Goal: Navigation & Orientation: Understand site structure

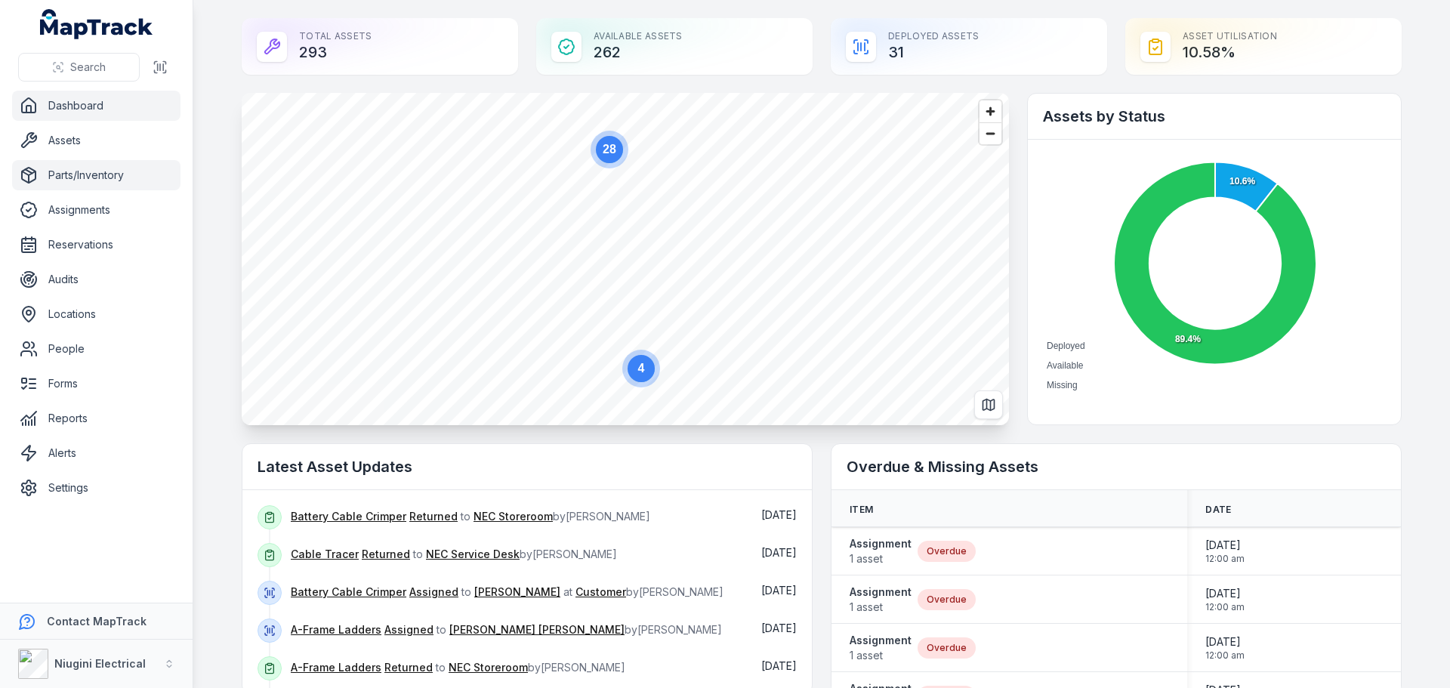
click at [81, 177] on link "Parts/Inventory" at bounding box center [96, 175] width 168 height 30
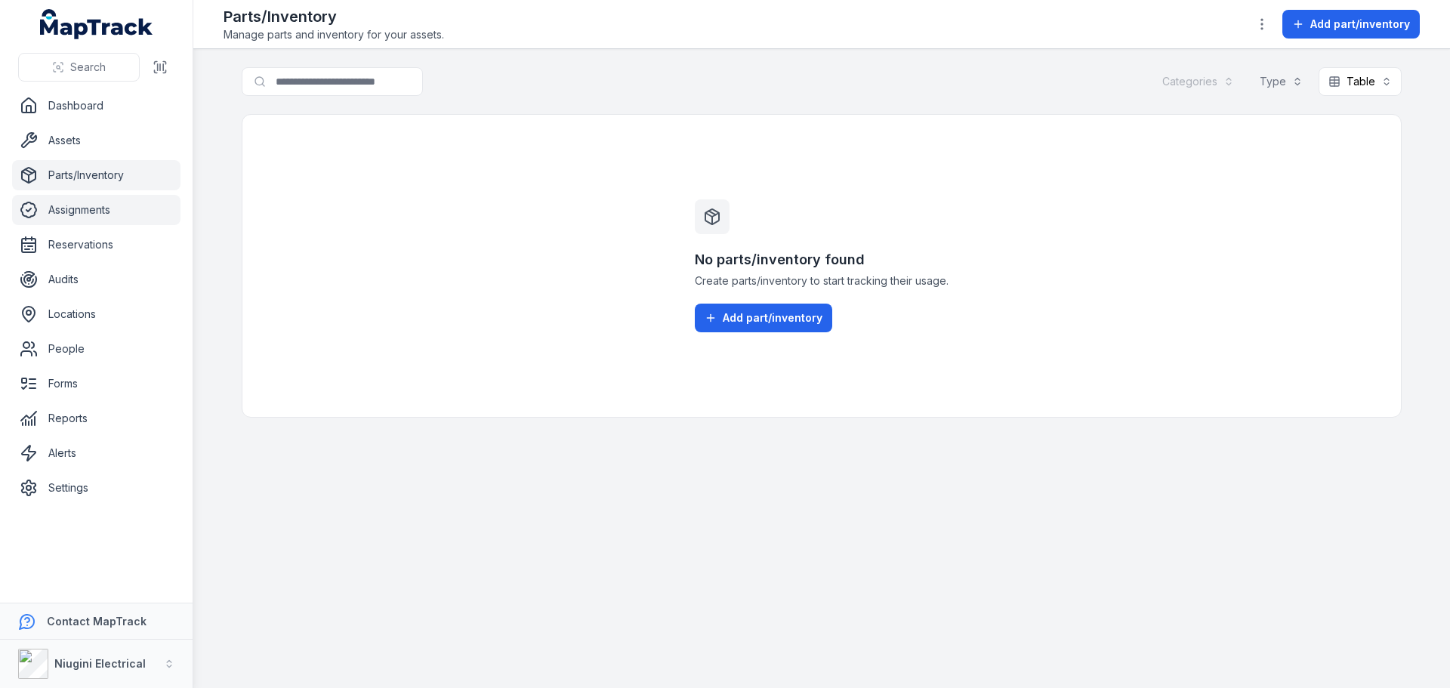
click at [115, 222] on link "Assignments" at bounding box center [96, 210] width 168 height 30
click at [103, 279] on link "Audits" at bounding box center [96, 279] width 168 height 30
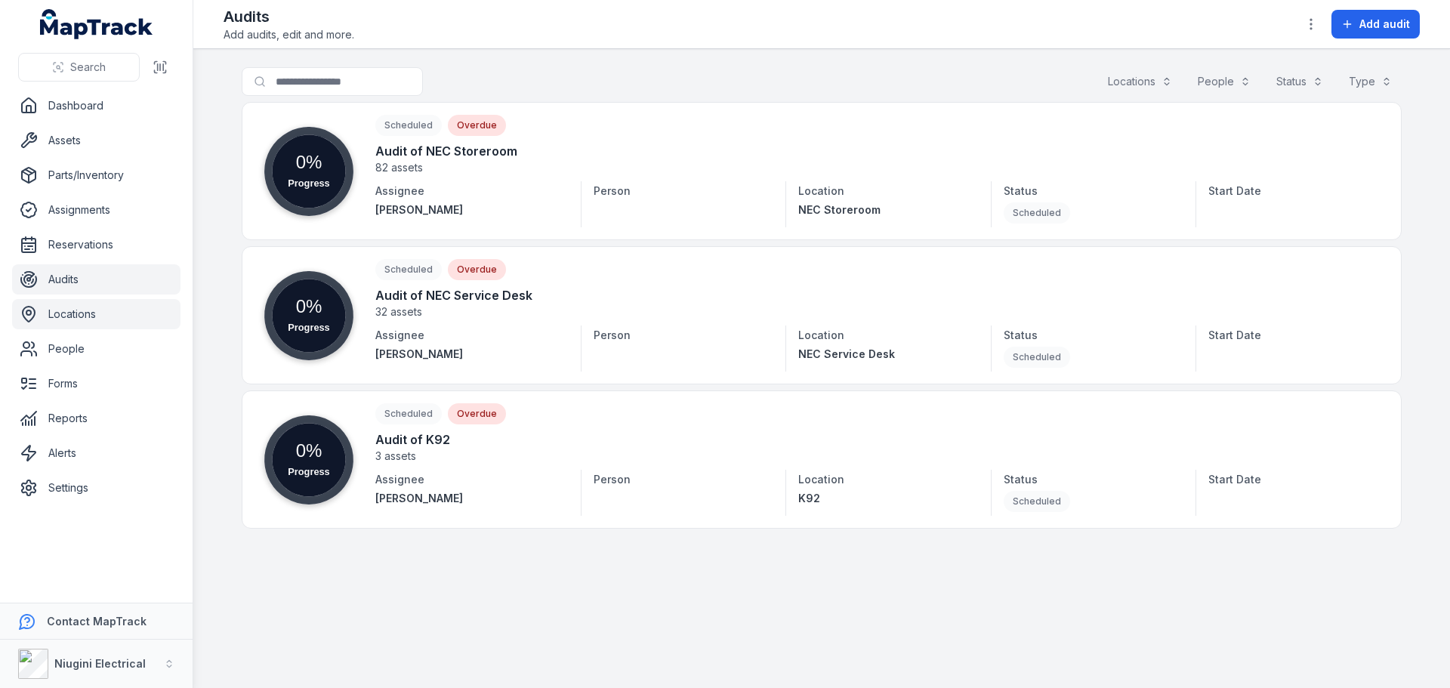
click at [108, 308] on link "Locations" at bounding box center [96, 314] width 168 height 30
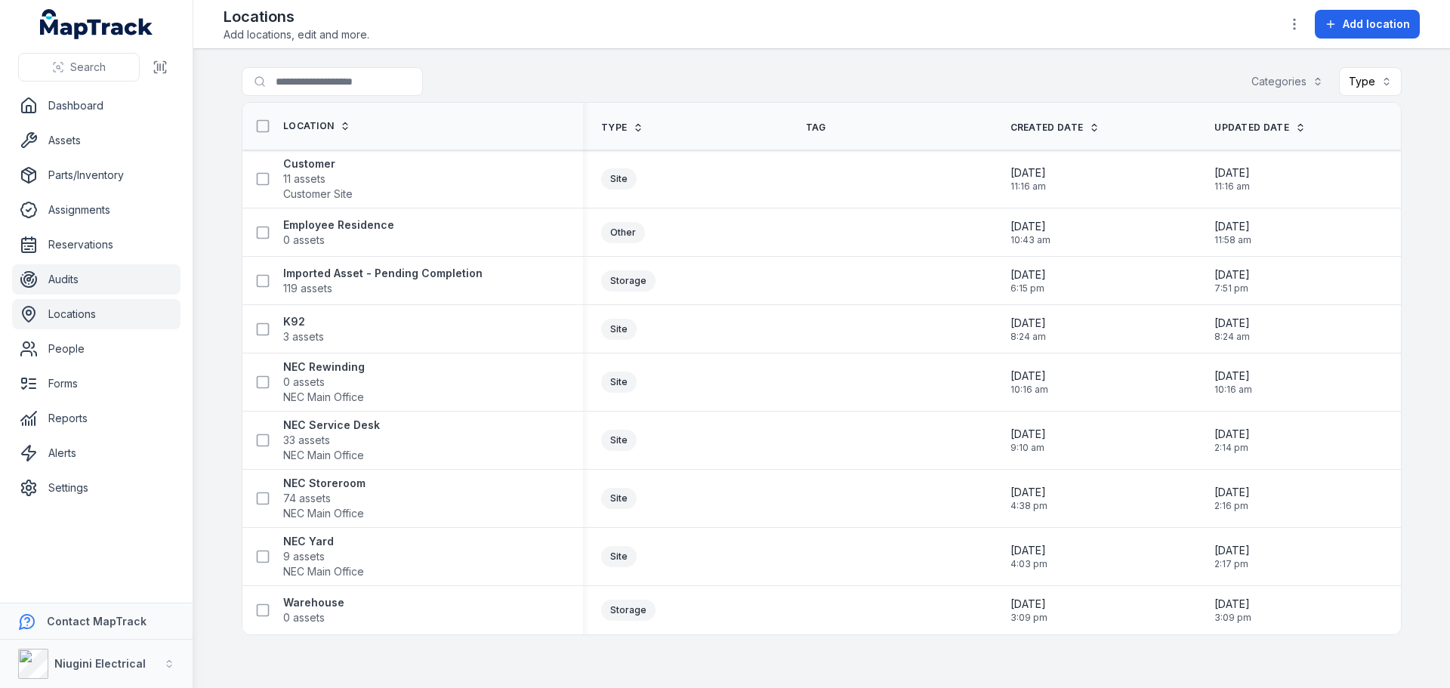
click at [86, 285] on link "Audits" at bounding box center [96, 279] width 168 height 30
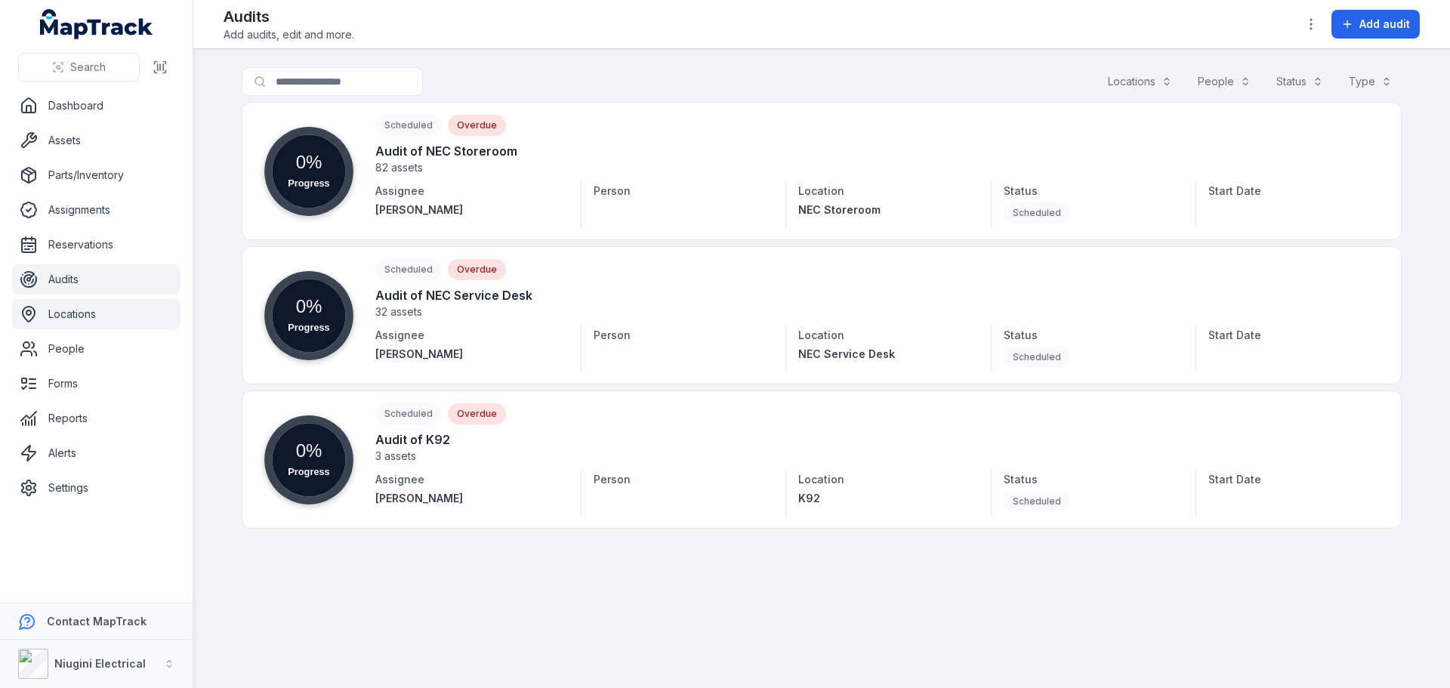
click at [100, 310] on link "Locations" at bounding box center [96, 314] width 168 height 30
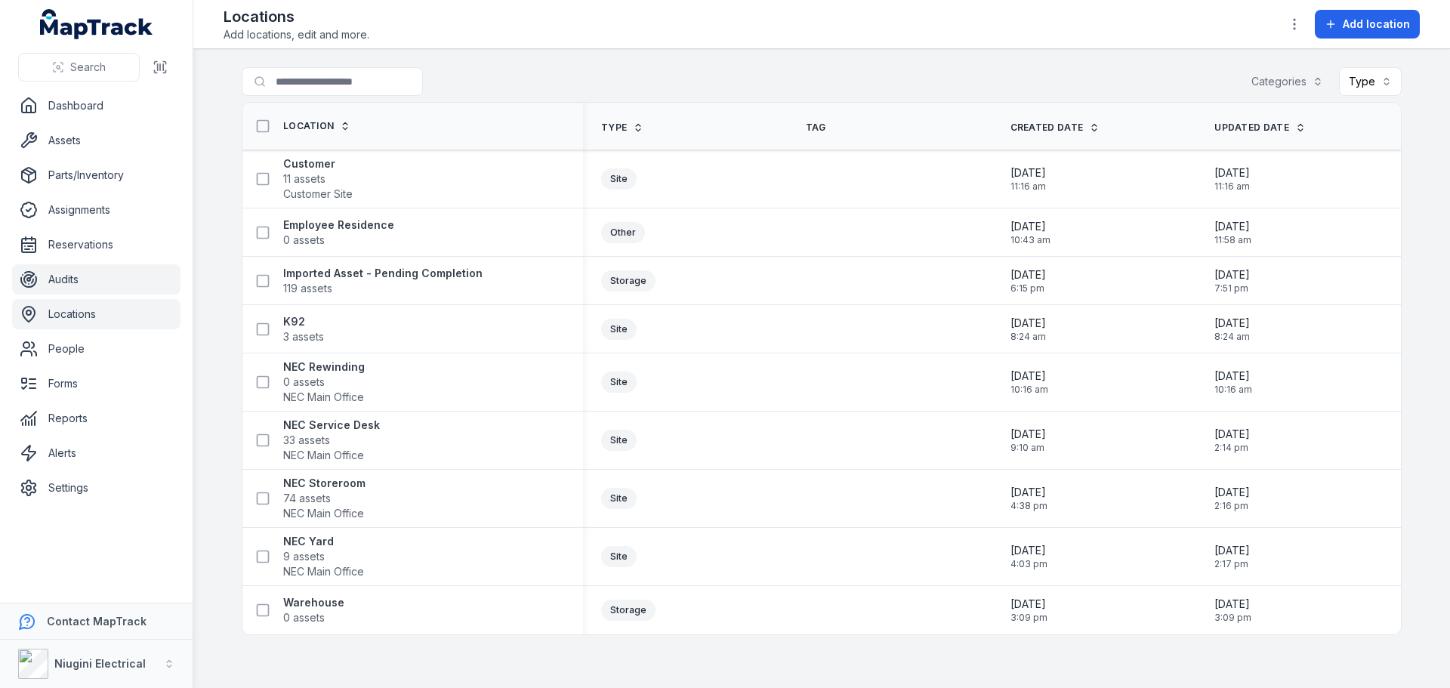
click at [100, 288] on link "Audits" at bounding box center [96, 279] width 168 height 30
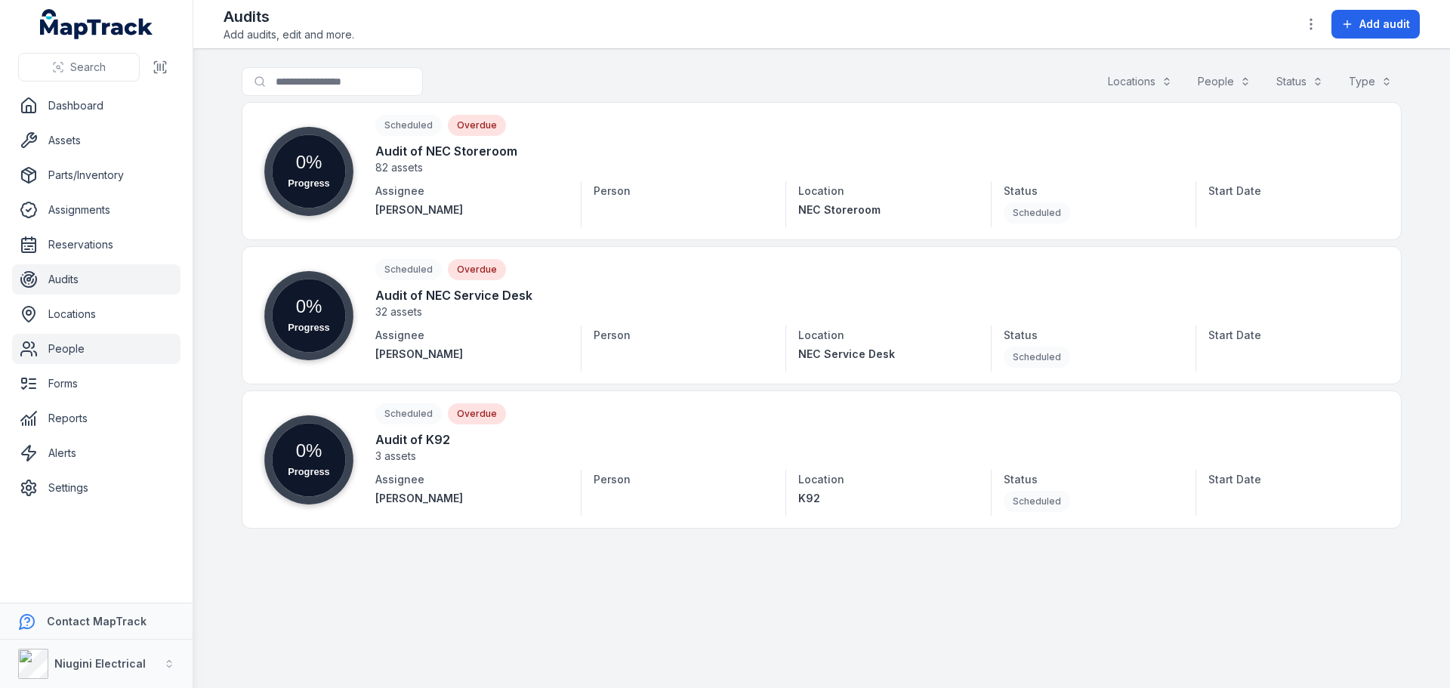
click at [89, 357] on link "People" at bounding box center [96, 349] width 168 height 30
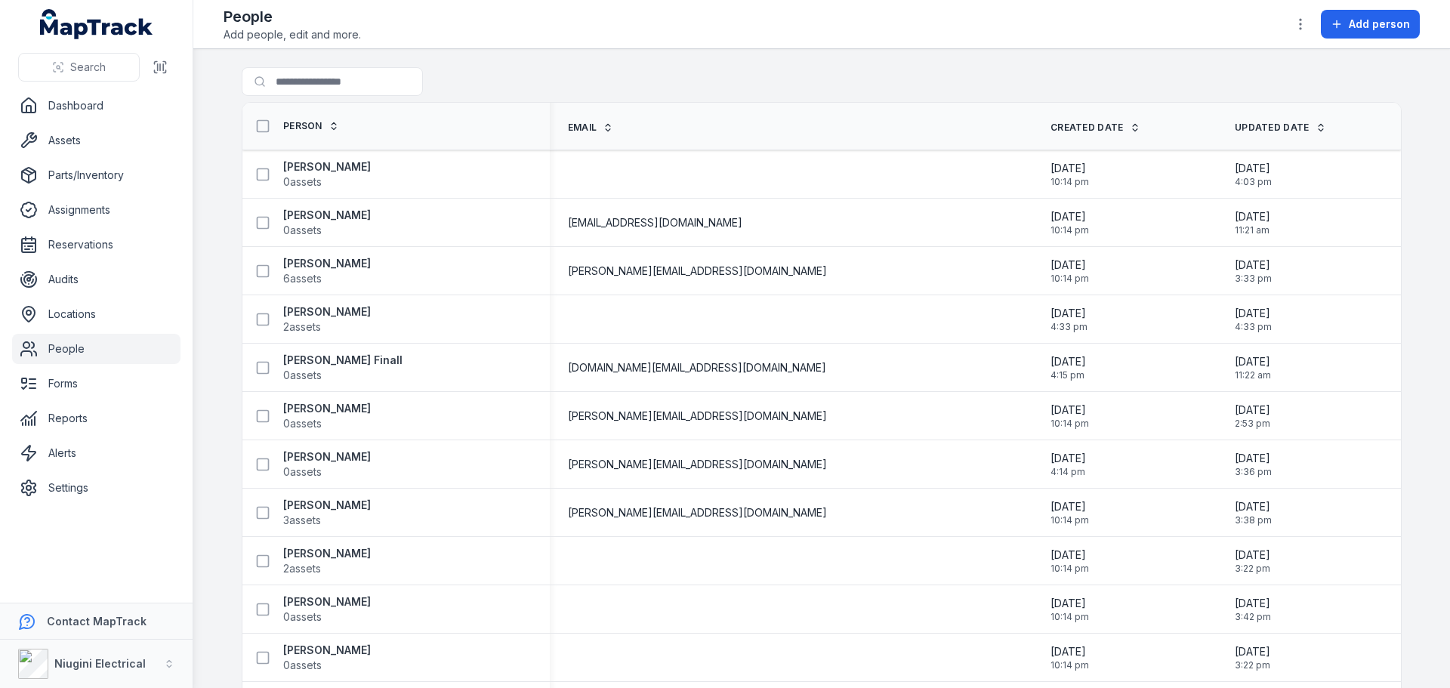
click at [798, 41] on div "People Add people, edit and more. Add person" at bounding box center [822, 24] width 1196 height 36
click at [125, 134] on link "Assets" at bounding box center [96, 140] width 168 height 30
click at [143, 239] on link "Reservations" at bounding box center [96, 245] width 168 height 30
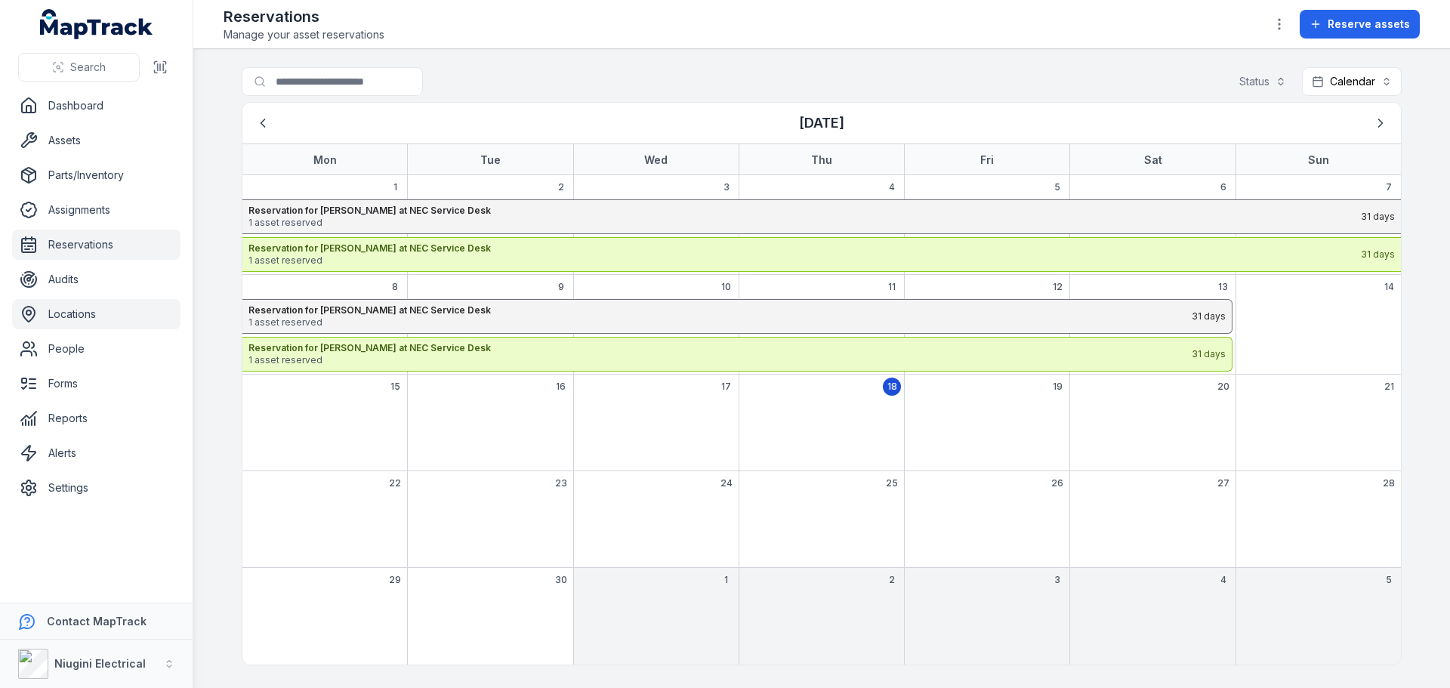
click at [82, 316] on link "Locations" at bounding box center [96, 314] width 168 height 30
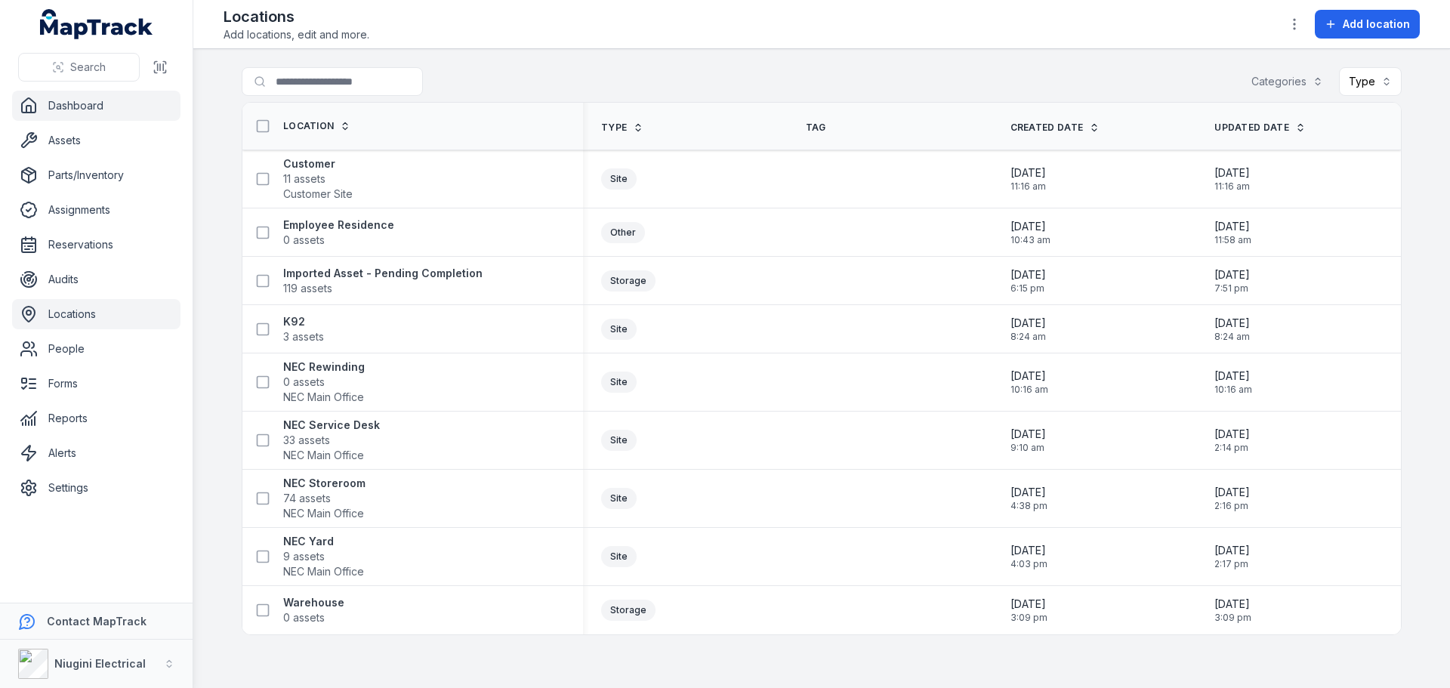
click at [82, 113] on link "Dashboard" at bounding box center [96, 106] width 168 height 30
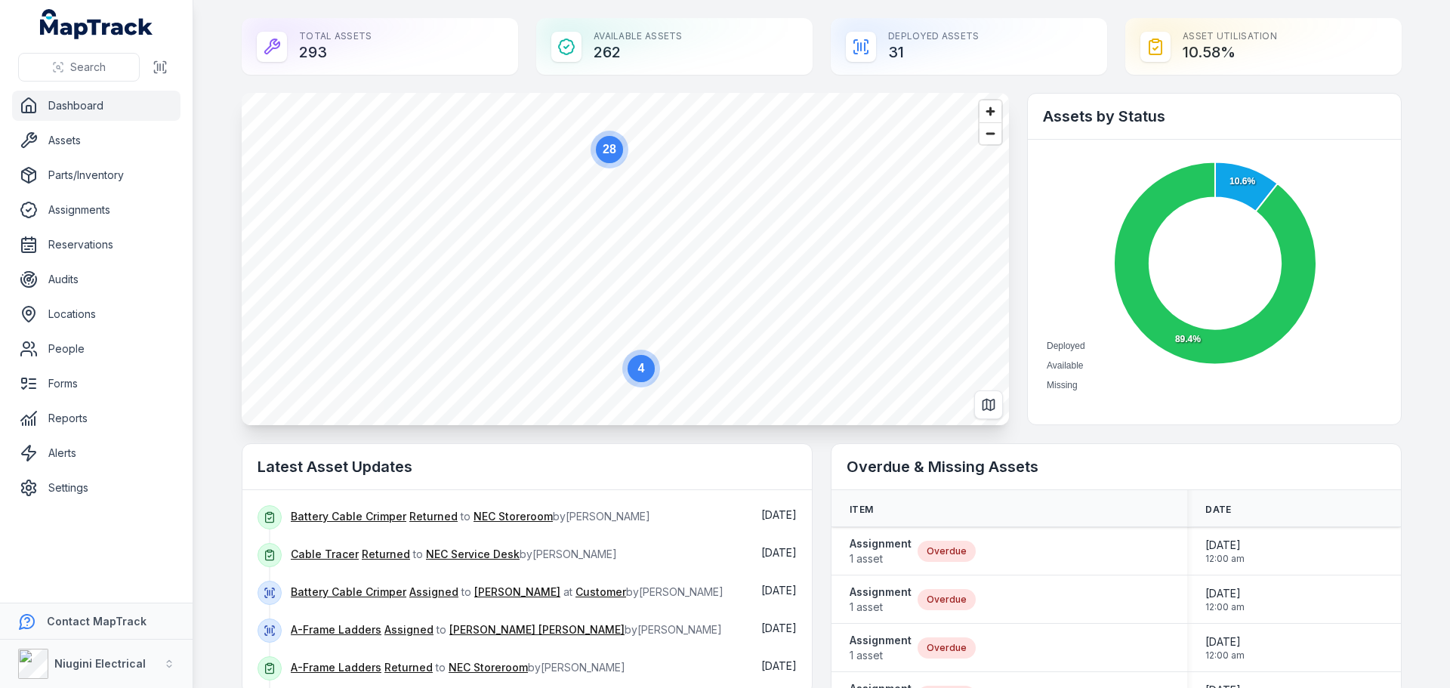
click at [72, 106] on link "Dashboard" at bounding box center [96, 106] width 168 height 30
click at [612, 153] on circle at bounding box center [609, 149] width 27 height 27
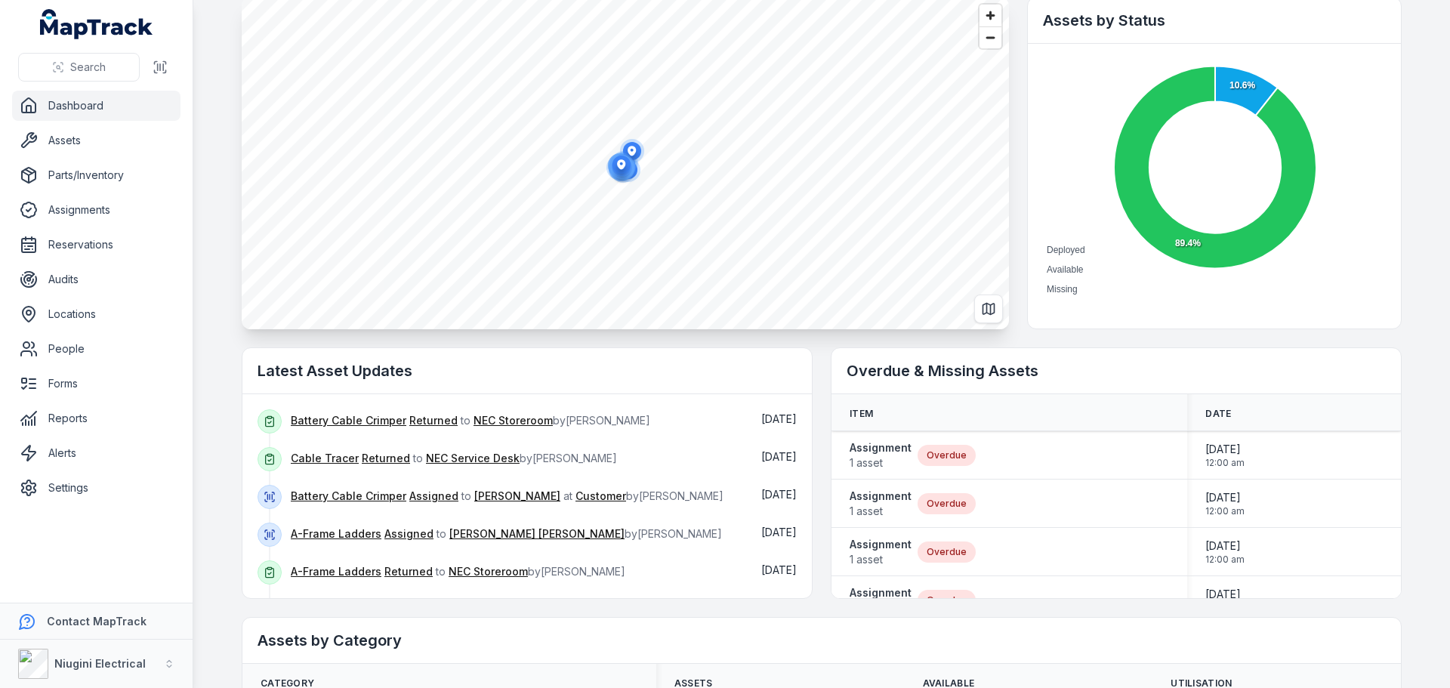
scroll to position [76, 0]
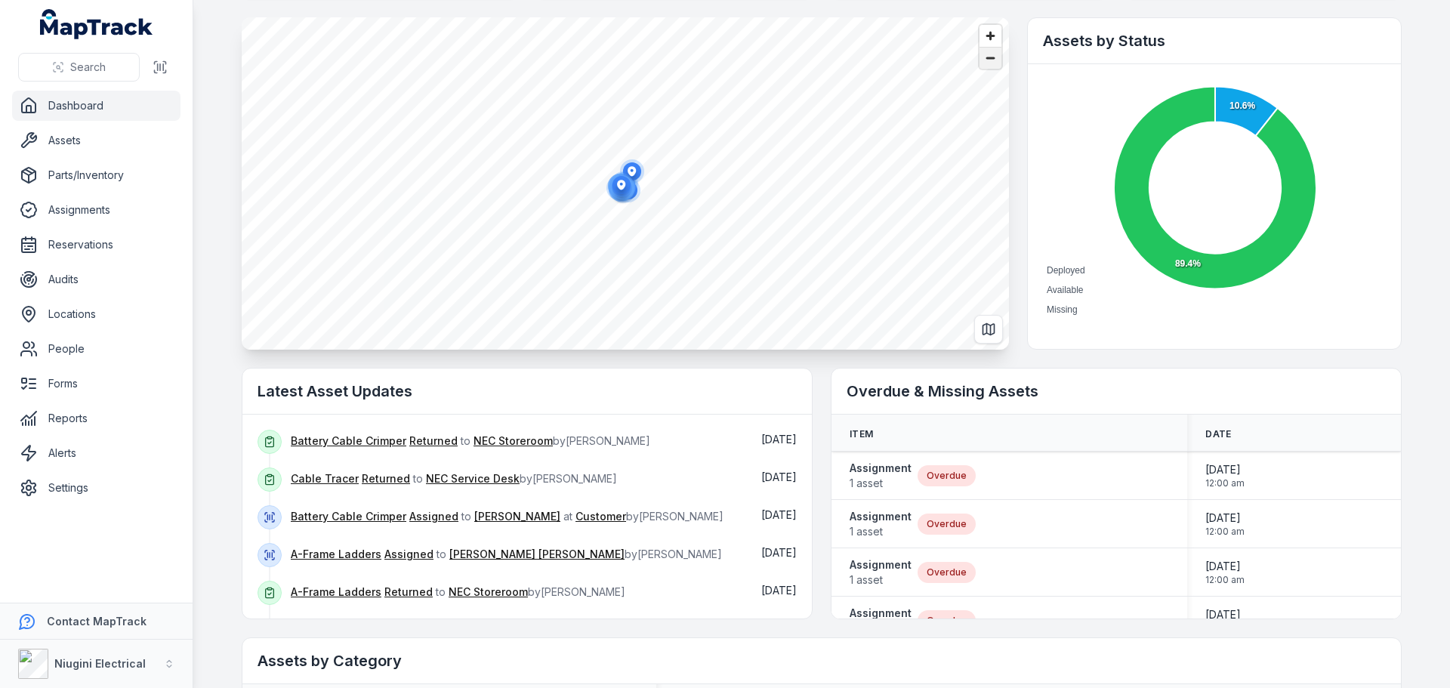
click at [984, 57] on span "Zoom out" at bounding box center [990, 58] width 22 height 21
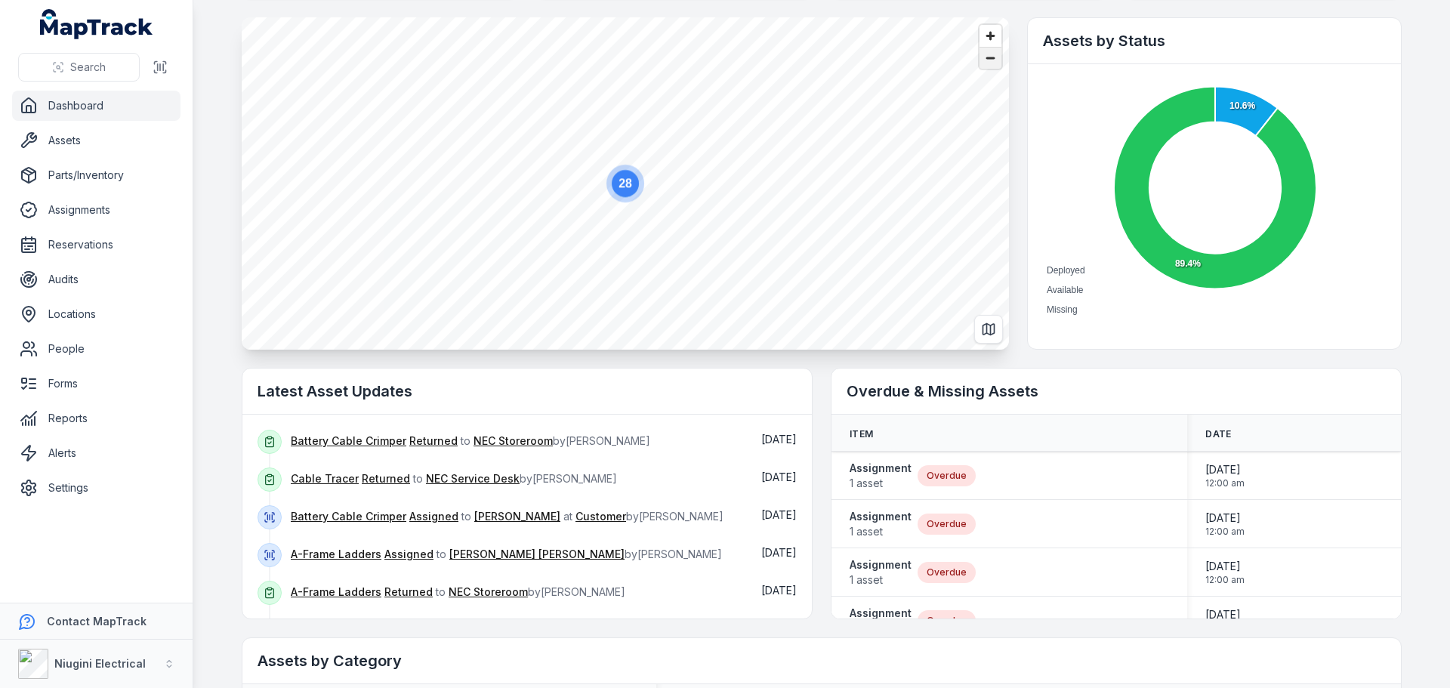
click at [984, 57] on span "Zoom out" at bounding box center [990, 58] width 22 height 21
click at [986, 35] on span "Zoom in" at bounding box center [990, 36] width 22 height 22
click at [76, 110] on link "Dashboard" at bounding box center [96, 106] width 168 height 30
